Goal: Information Seeking & Learning: Find specific fact

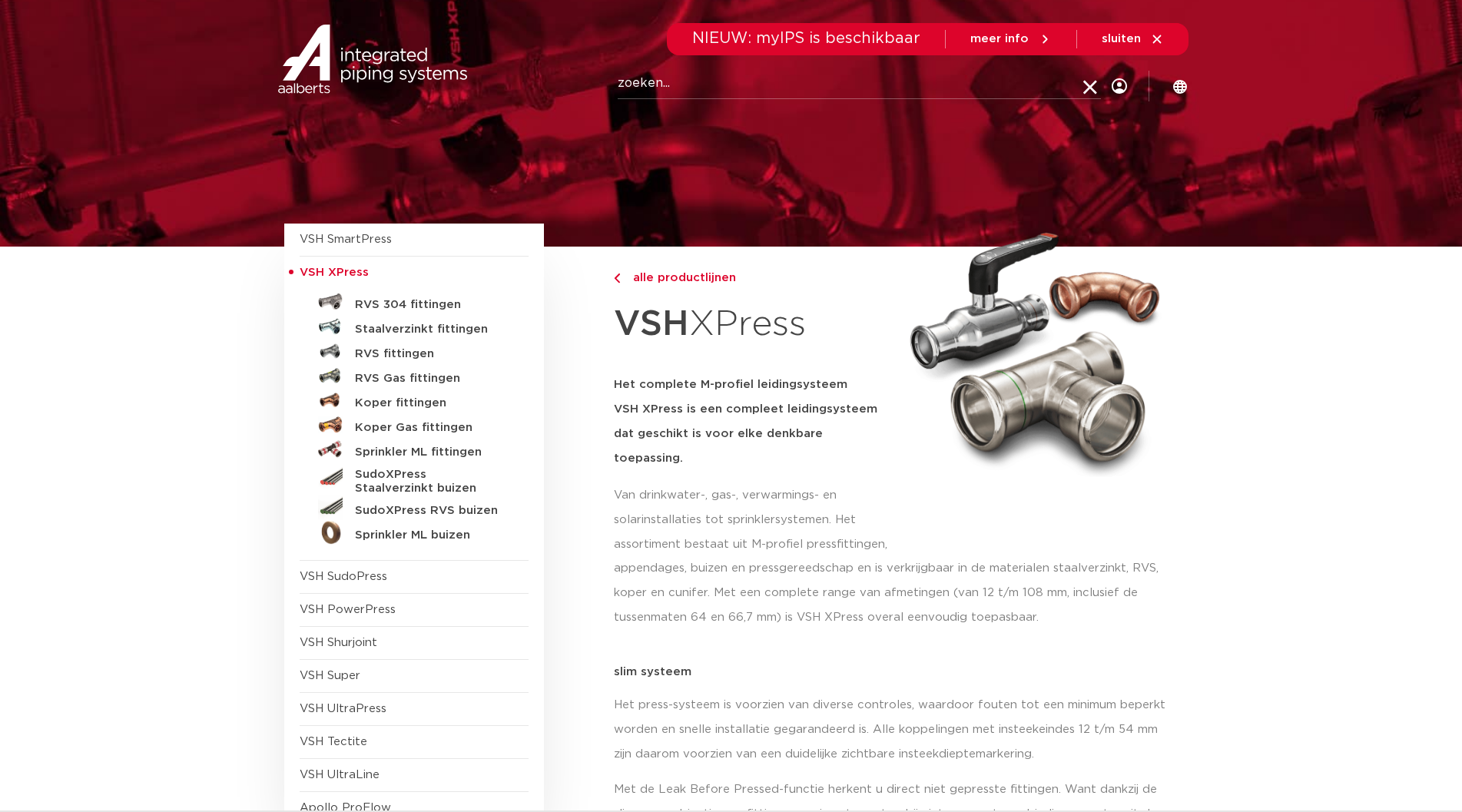
click at [685, 91] on input "Zoeken" at bounding box center [859, 83] width 483 height 30
type input "6561577"
click button "Zoeken" at bounding box center [0, 0] width 0 height 0
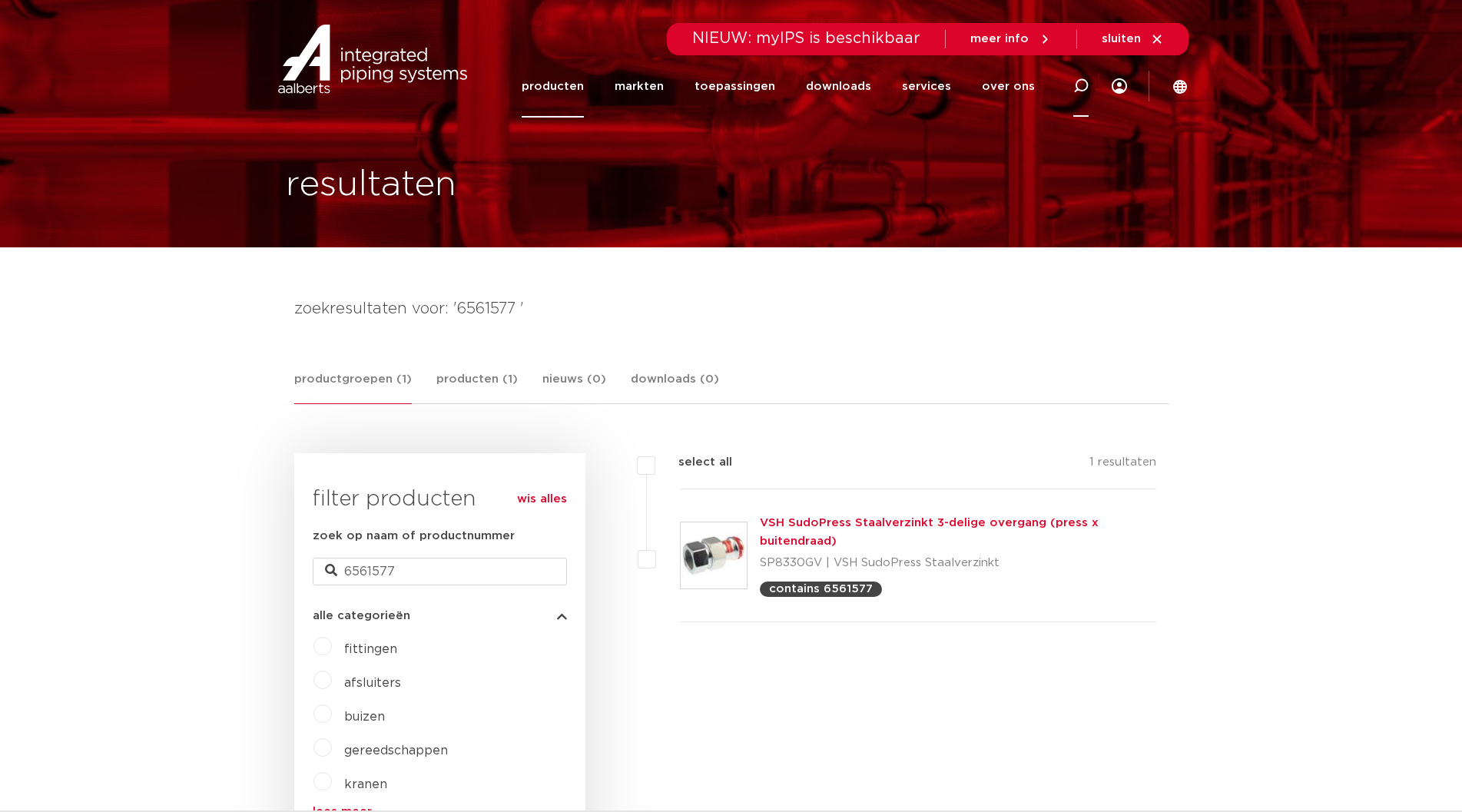
click at [1085, 87] on icon at bounding box center [1081, 86] width 16 height 16
click at [662, 79] on input "Zoeken" at bounding box center [859, 83] width 483 height 30
paste input "6561577"
type input "6561577"
click button "Zoeken" at bounding box center [0, 0] width 0 height 0
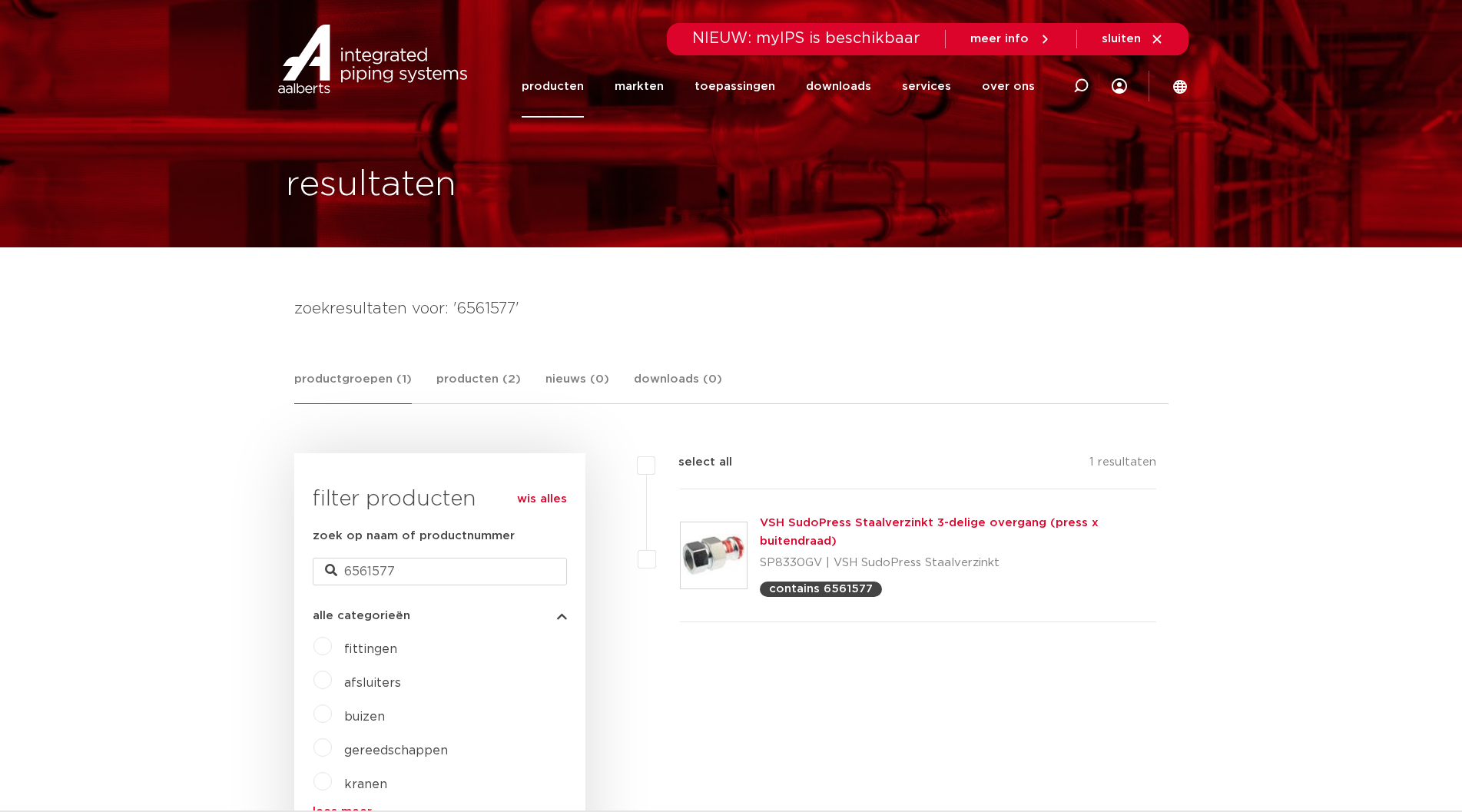
click at [984, 518] on link "VSH SudoPress Staalverzinkt 3-delige overgang (press x buitendraad)" at bounding box center [929, 532] width 339 height 30
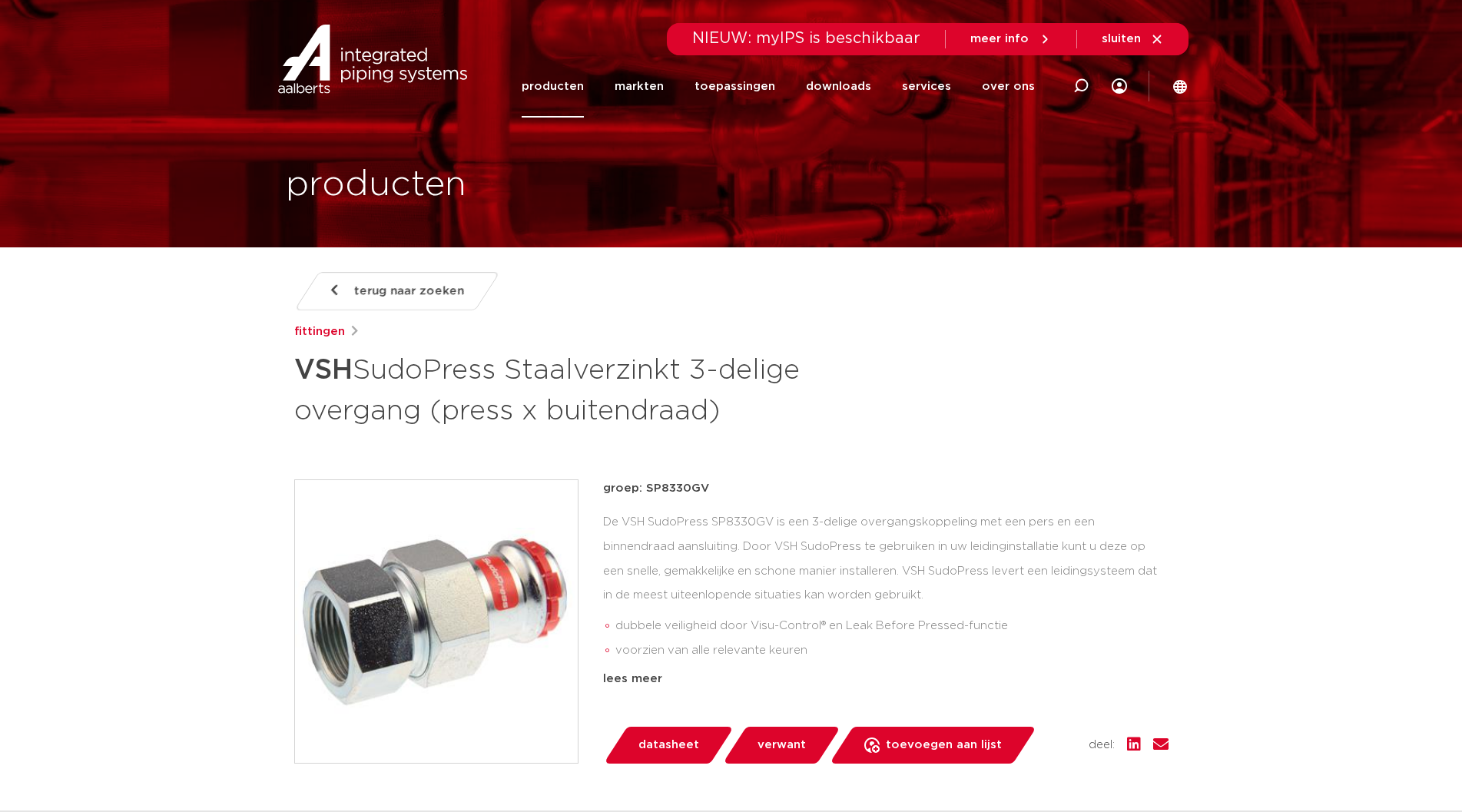
click at [712, 496] on p "groep: SP8330GV" at bounding box center [886, 489] width 565 height 19
click at [1079, 87] on icon at bounding box center [1081, 86] width 16 height 16
click at [680, 81] on input "Zoeken" at bounding box center [859, 83] width 483 height 30
paste input "6561577"
type input "6561577"
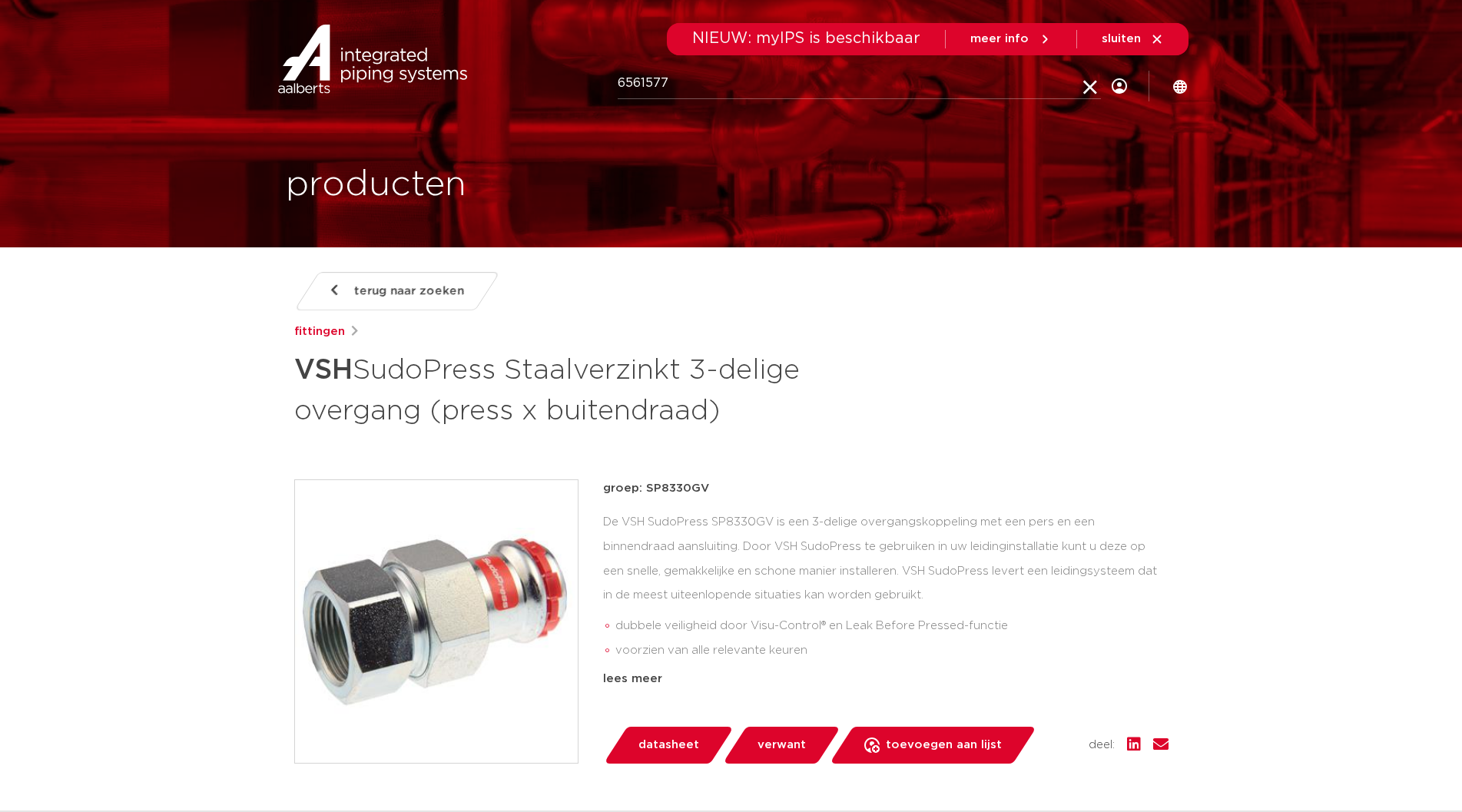
click button "Zoeken" at bounding box center [0, 0] width 0 height 0
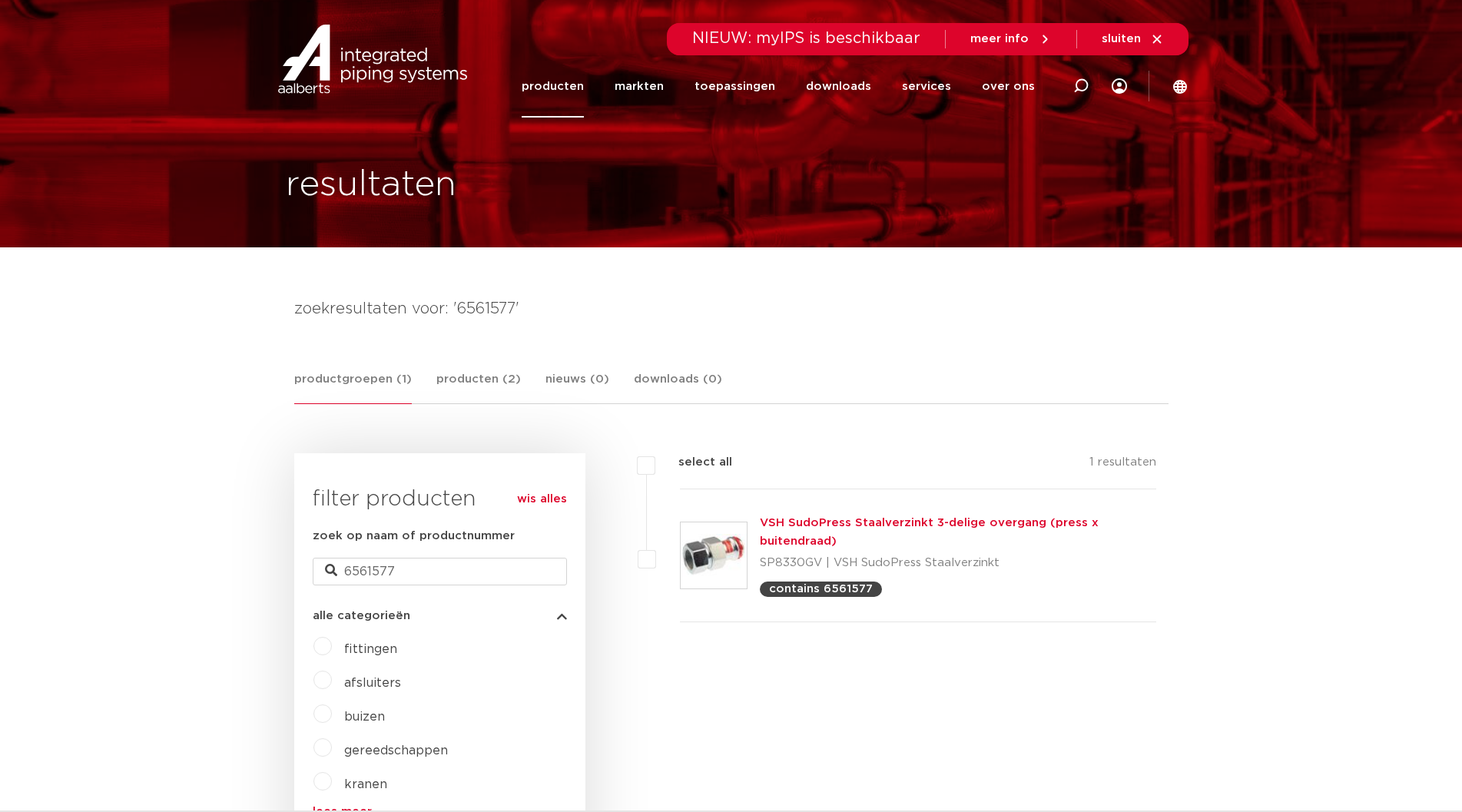
click at [783, 536] on link "VSH SudoPress Staalverzinkt 3-delige overgang (press x buitendraad)" at bounding box center [929, 532] width 339 height 30
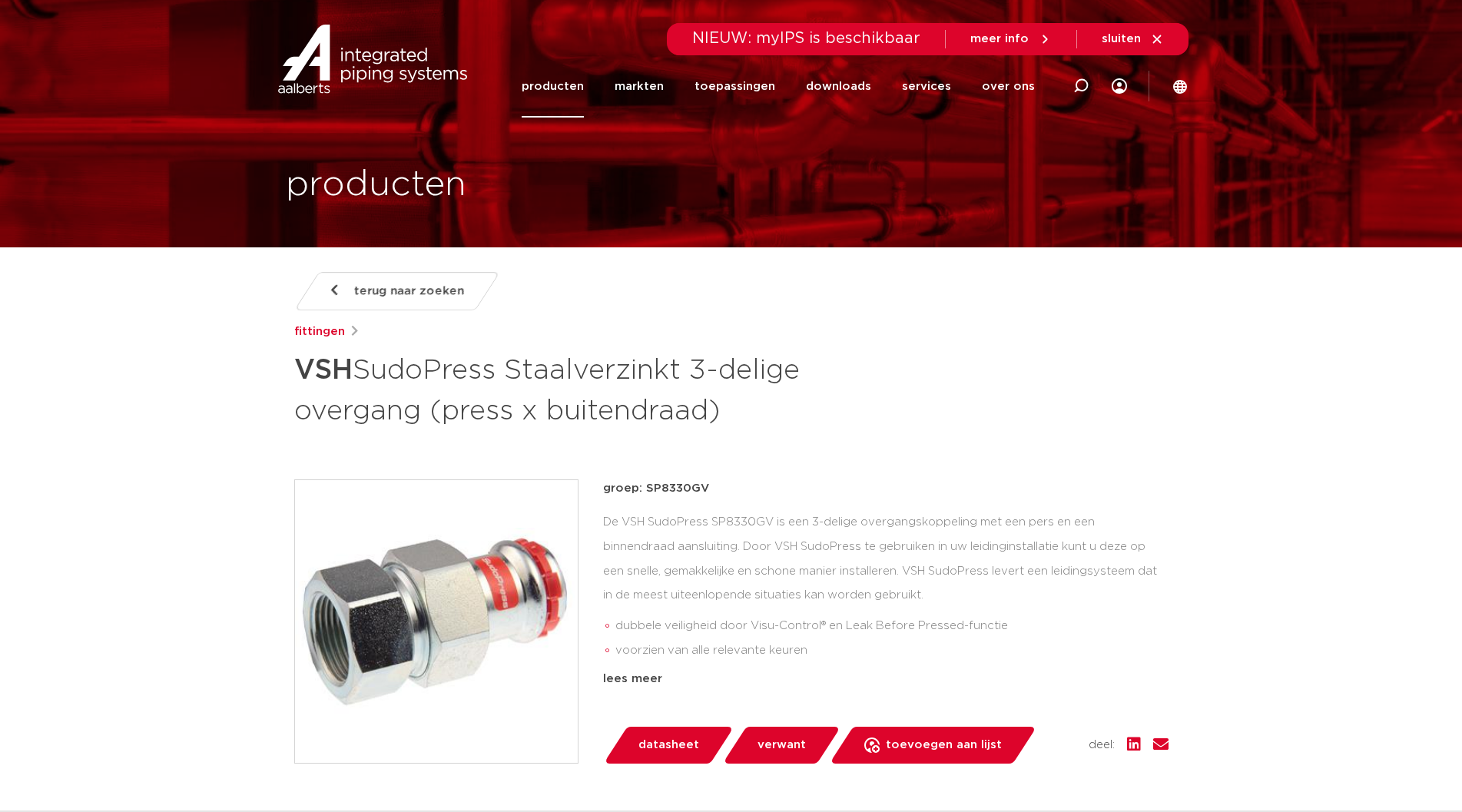
click at [867, 443] on div "terug naar zoeken fittingen VSH SudoPress Staalverzinkt 3-delige overgang (pres…" at bounding box center [731, 665] width 899 height 787
